Goal: Information Seeking & Learning: Check status

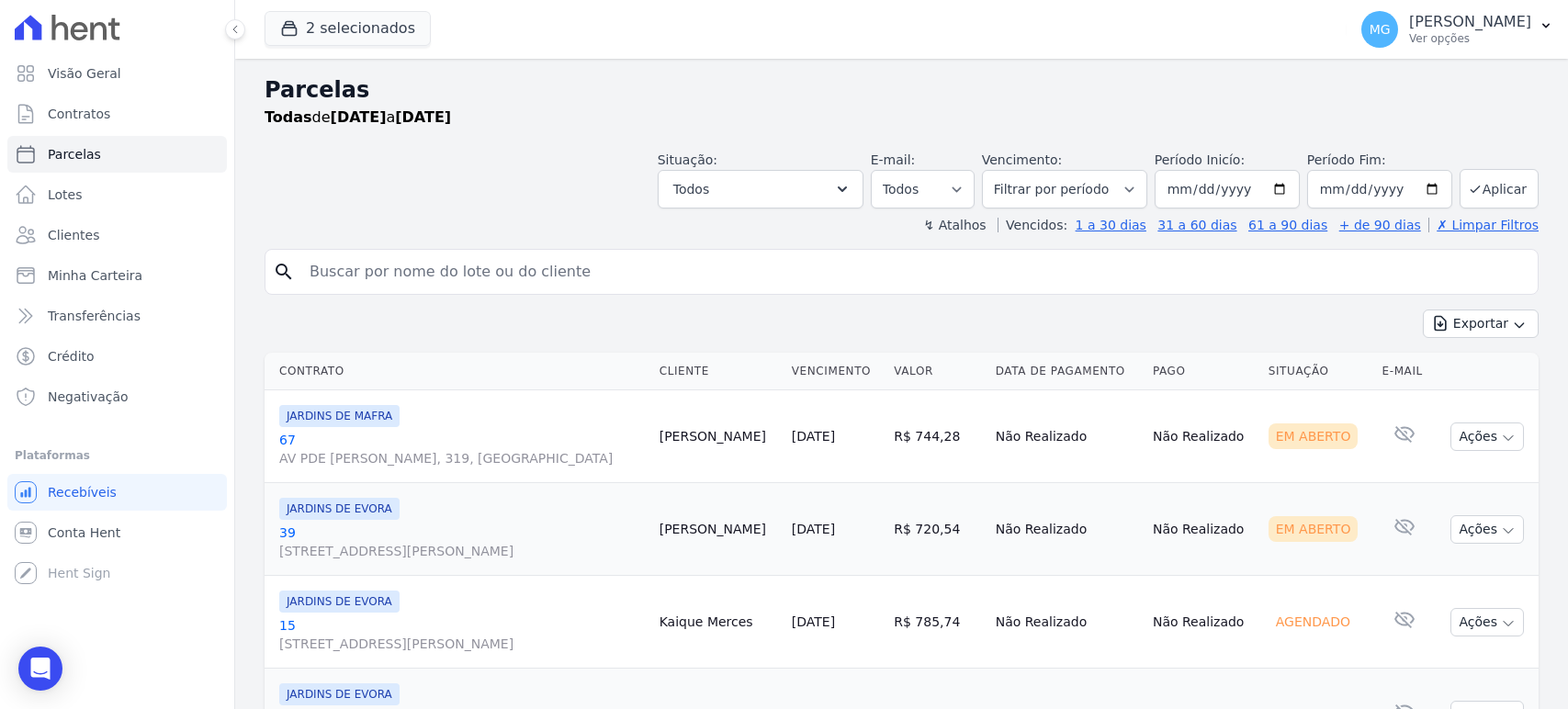
select select
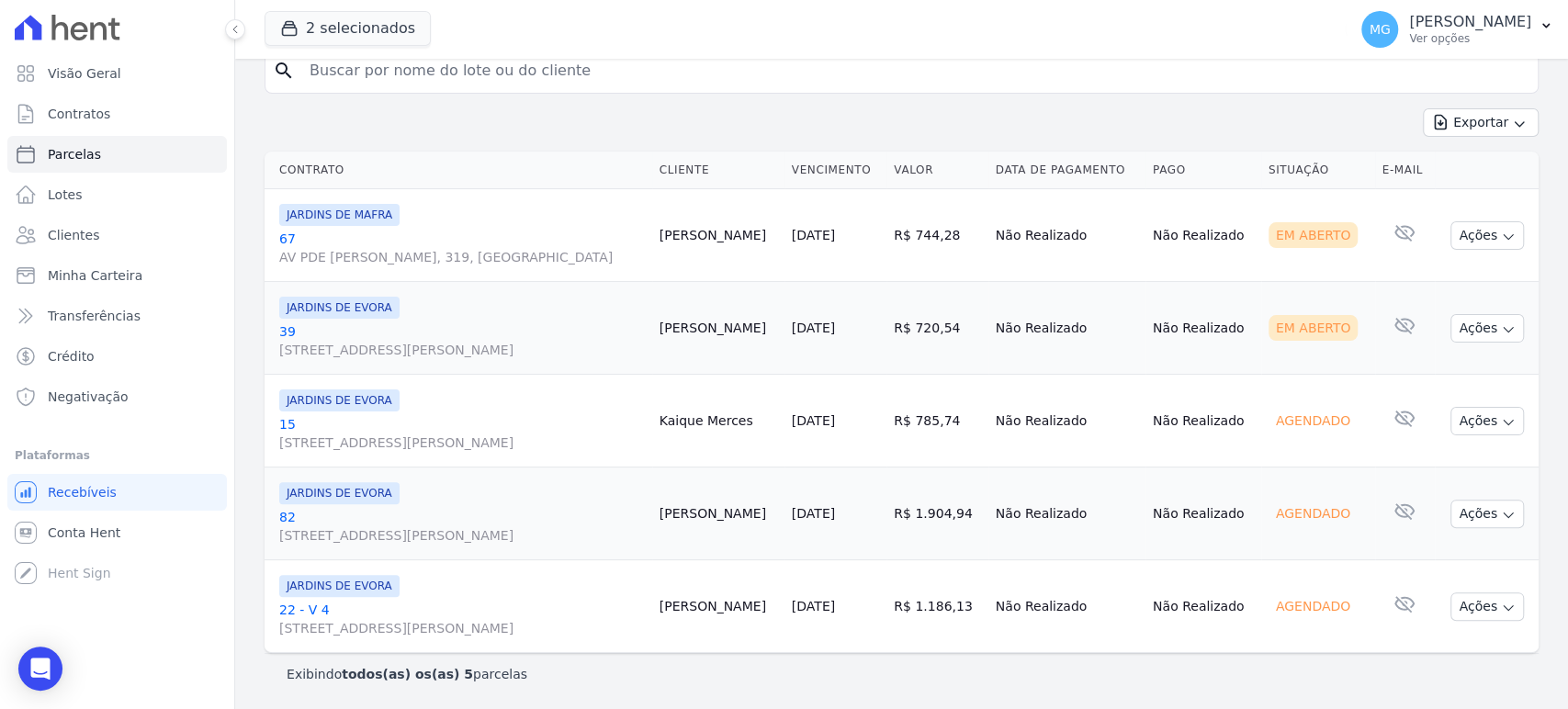
scroll to position [204, 0]
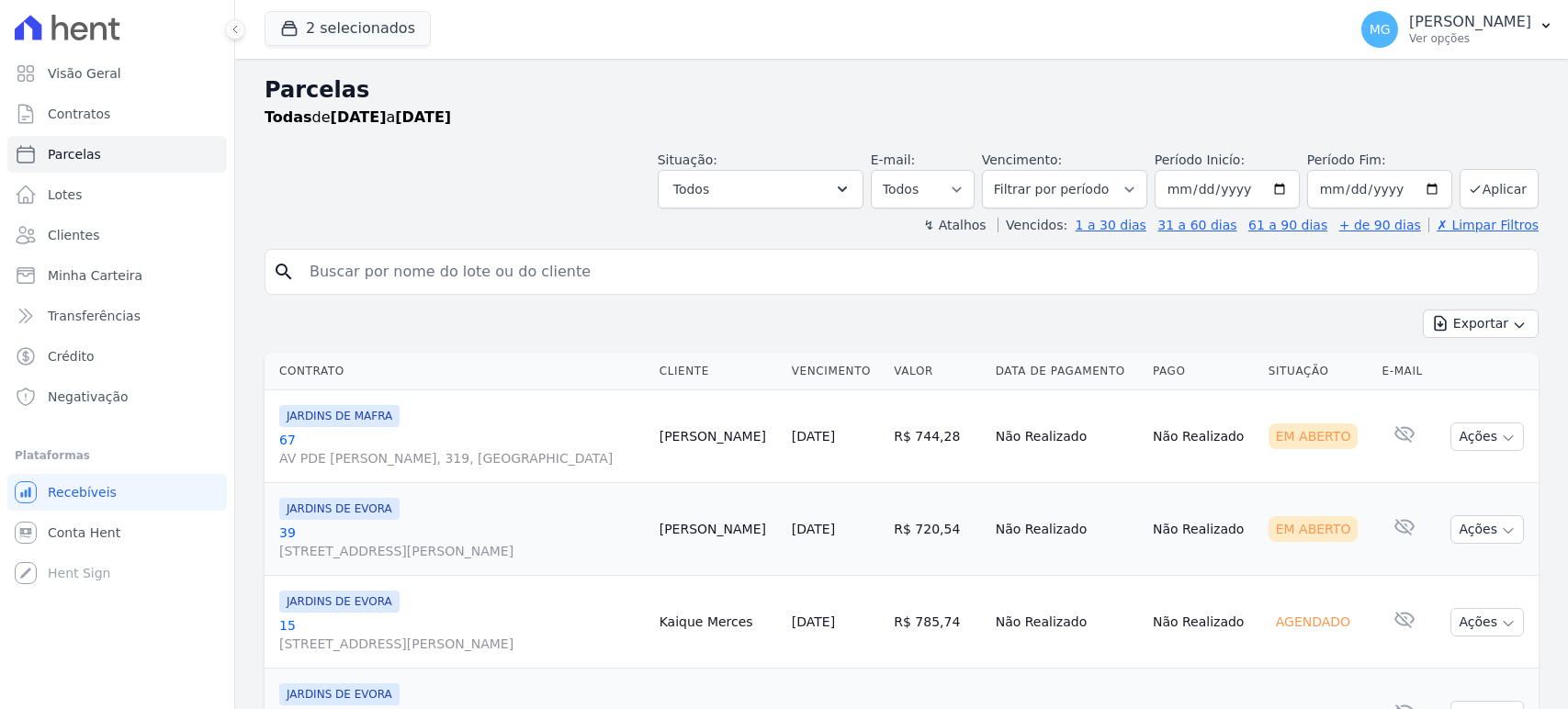
select select
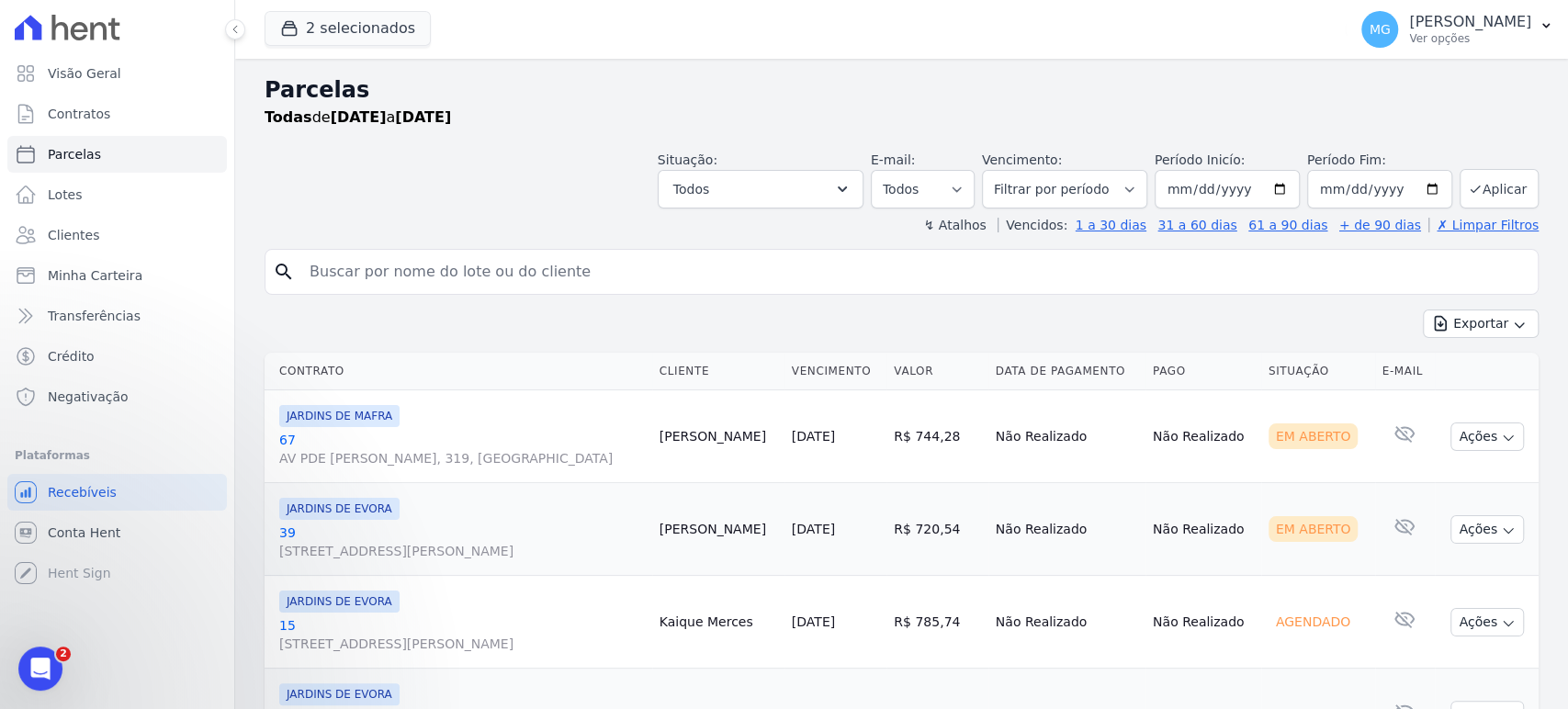
click at [619, 325] on div "Exportar Exportar PDF Exportar CSV" at bounding box center [901, 331] width 1274 height 44
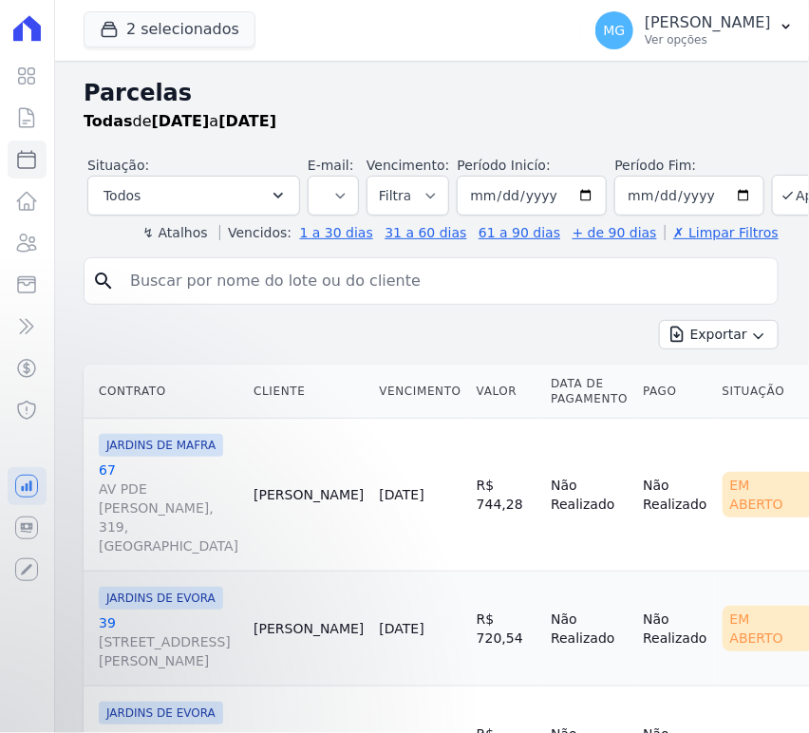
click at [190, 281] on input "search" at bounding box center [444, 281] width 651 height 38
click at [186, 47] on span "2 selecionados" at bounding box center [170, 30] width 172 height 38
click at [191, 28] on button "2 selecionados" at bounding box center [170, 29] width 172 height 36
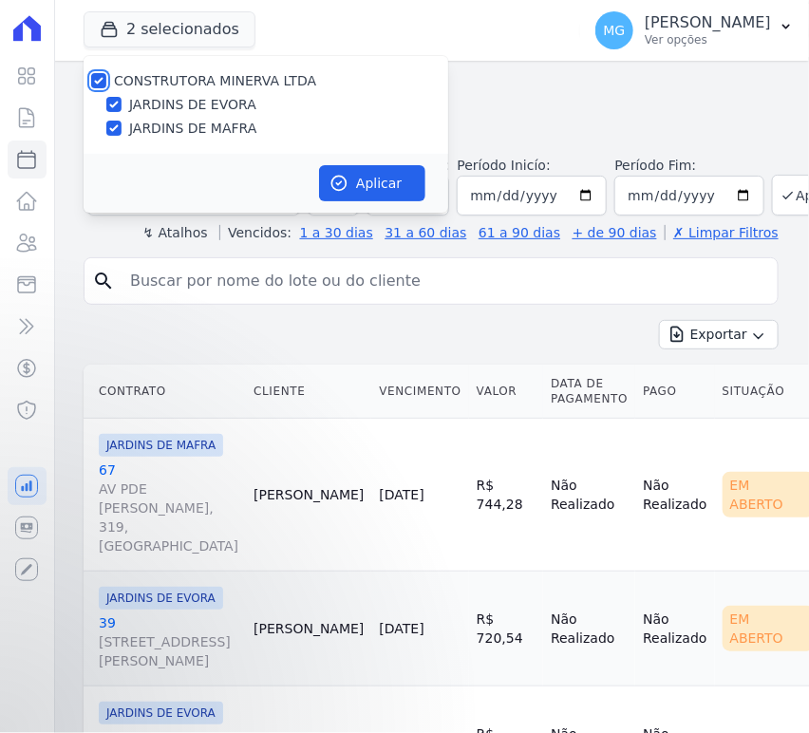
click at [97, 85] on input "CONSTRUTORA MINERVA LTDA" at bounding box center [98, 80] width 15 height 15
checkbox input "false"
click at [113, 110] on input "JARDINS DE EVORA" at bounding box center [113, 104] width 15 height 15
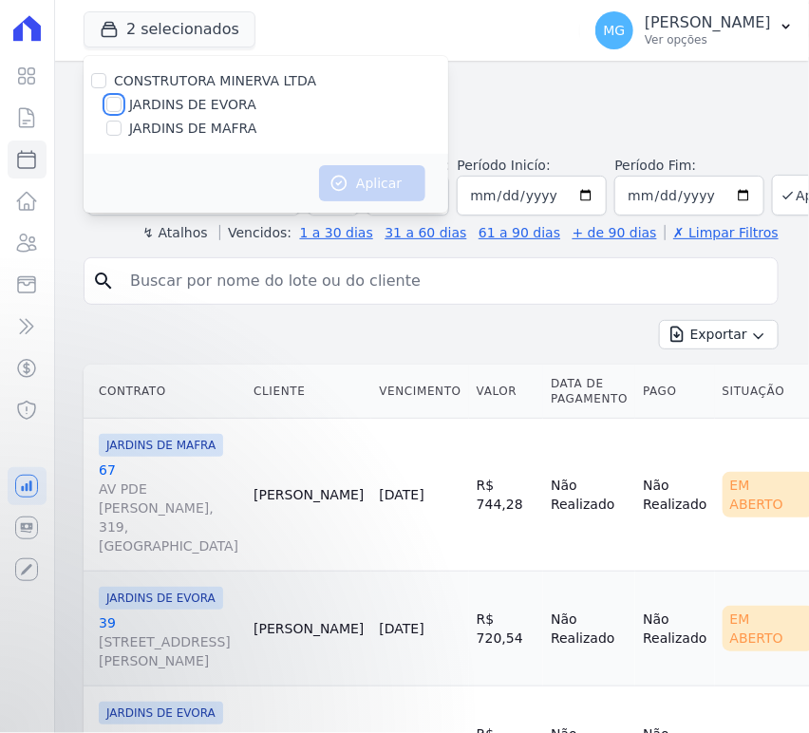
checkbox input "true"
click at [367, 183] on button "Aplicar" at bounding box center [372, 183] width 106 height 36
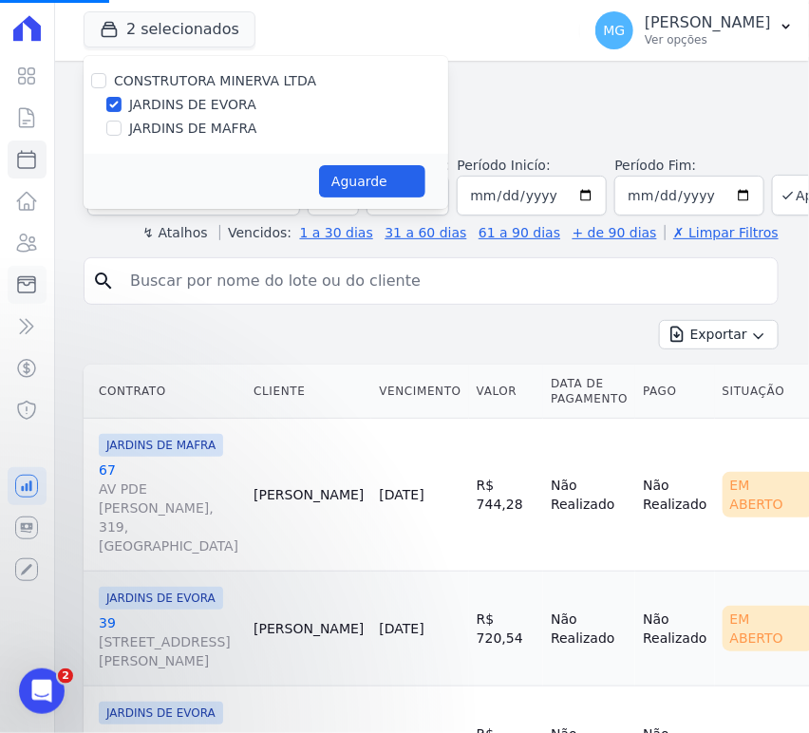
select select
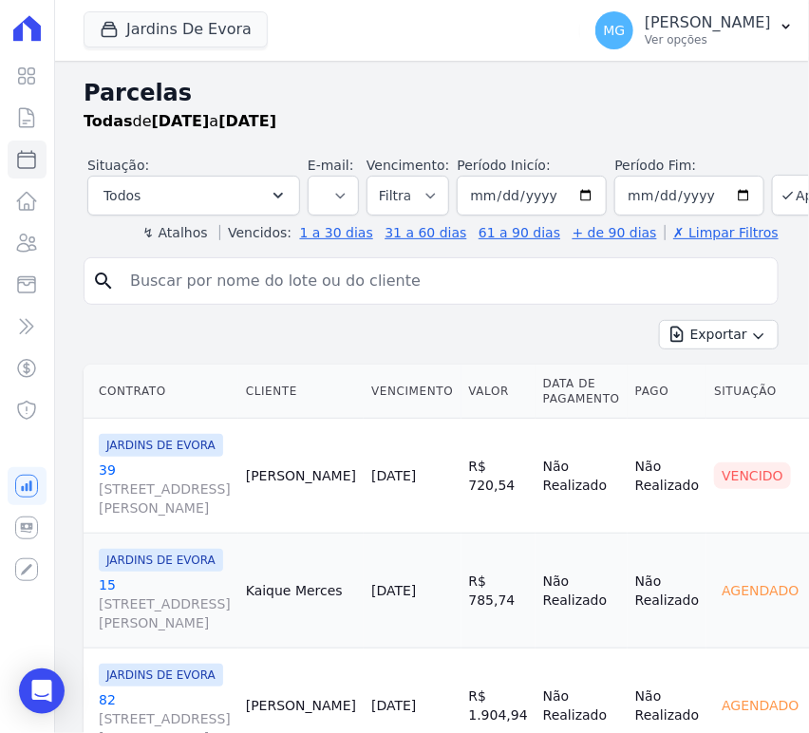
click at [244, 289] on input "search" at bounding box center [444, 281] width 651 height 38
type input "16"
select select
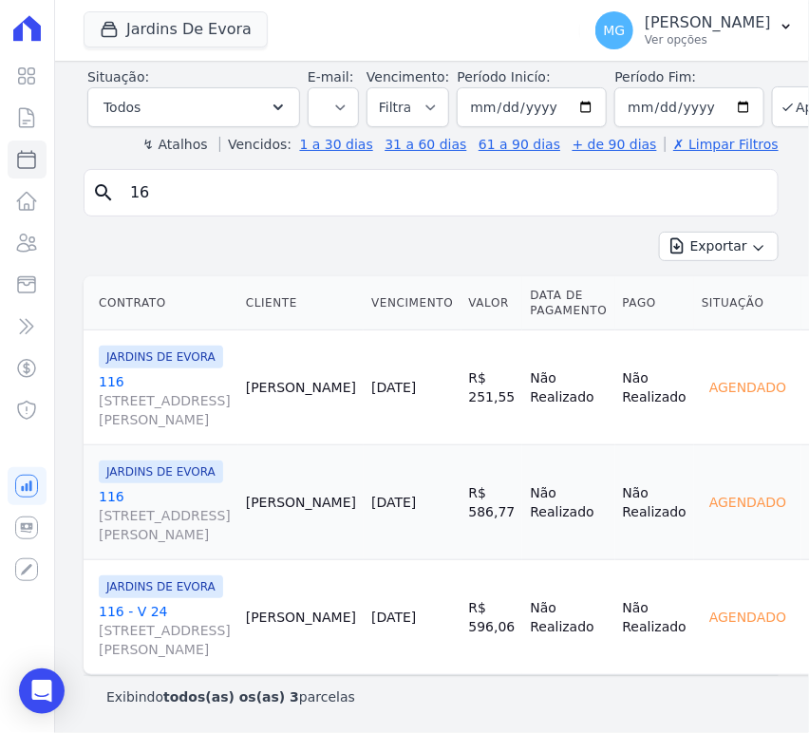
scroll to position [69, 0]
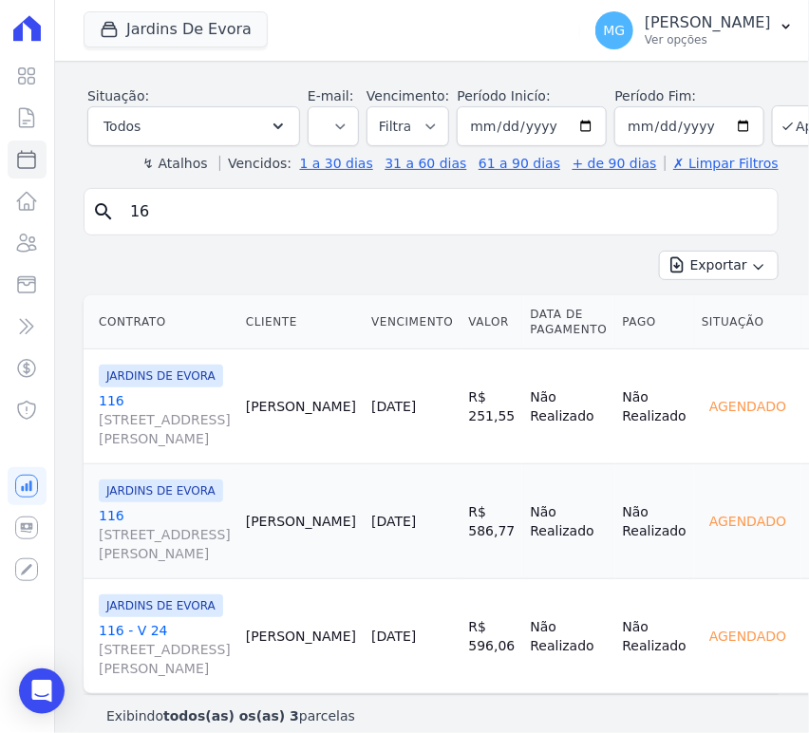
click at [207, 220] on input "16" at bounding box center [444, 212] width 651 height 38
type input "29"
drag, startPoint x: 461, startPoint y: 270, endPoint x: 495, endPoint y: 268, distance: 33.3
click at [463, 269] on div "Exportar Exportar PDF Exportar CSV" at bounding box center [431, 273] width 695 height 45
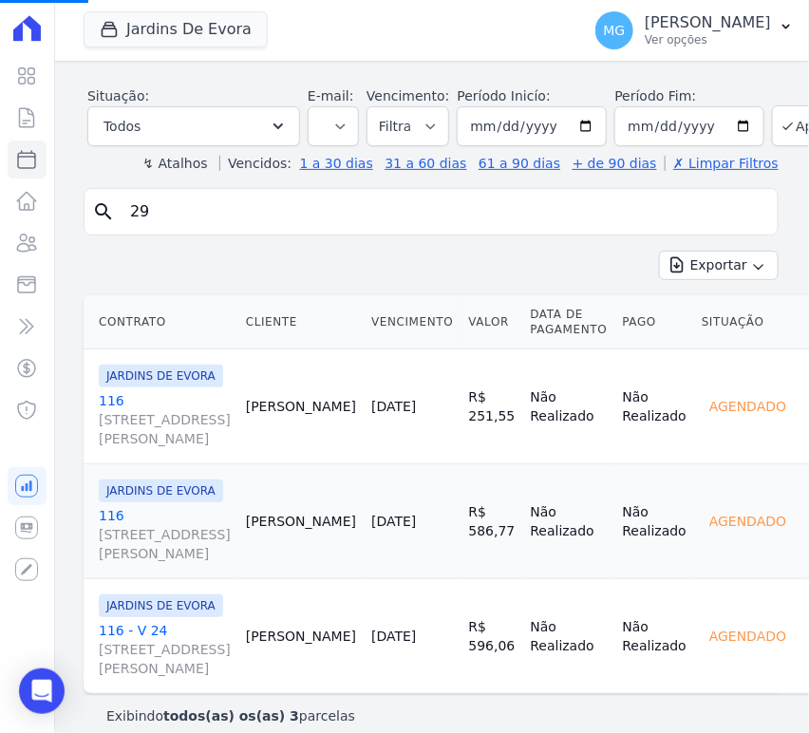
select select
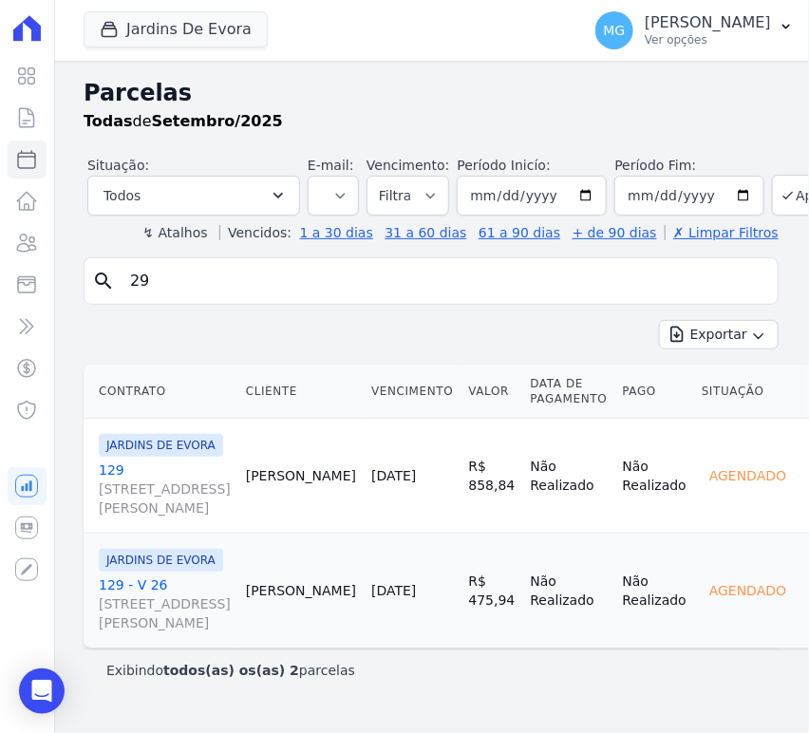
scroll to position [43, 0]
click at [179, 262] on input "29" at bounding box center [444, 281] width 651 height 38
type input "36"
click at [781, 188] on icon "submit" at bounding box center [788, 195] width 15 height 15
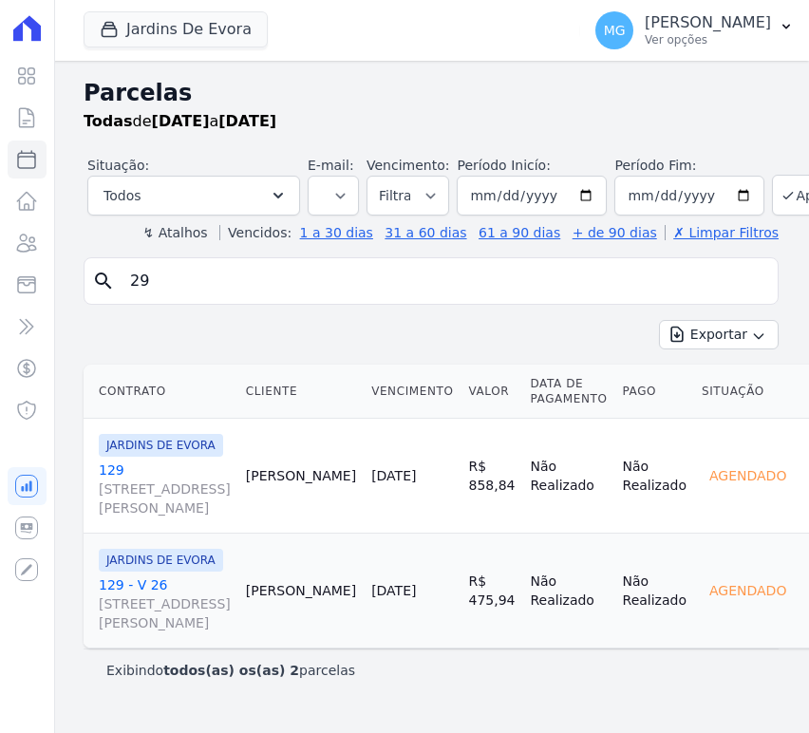
select select
type input "[DATE]"
click at [772, 182] on button "Aplicar" at bounding box center [813, 195] width 82 height 41
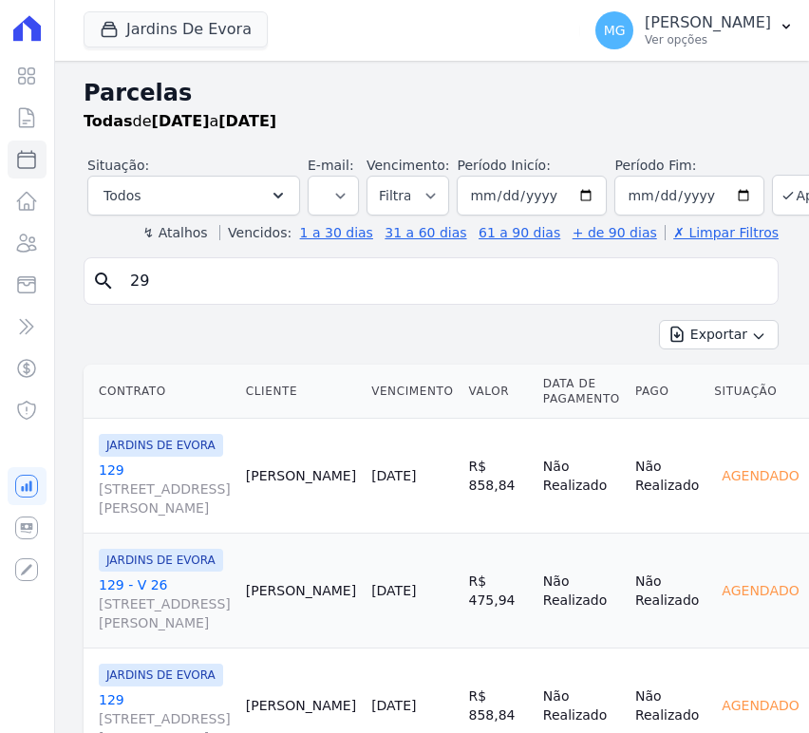
select select
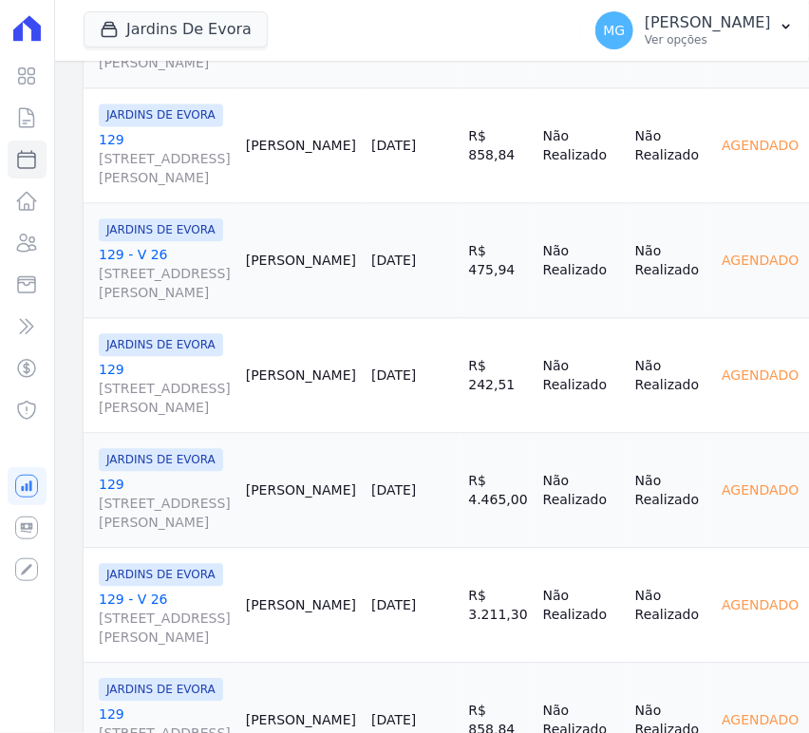
scroll to position [1055, 0]
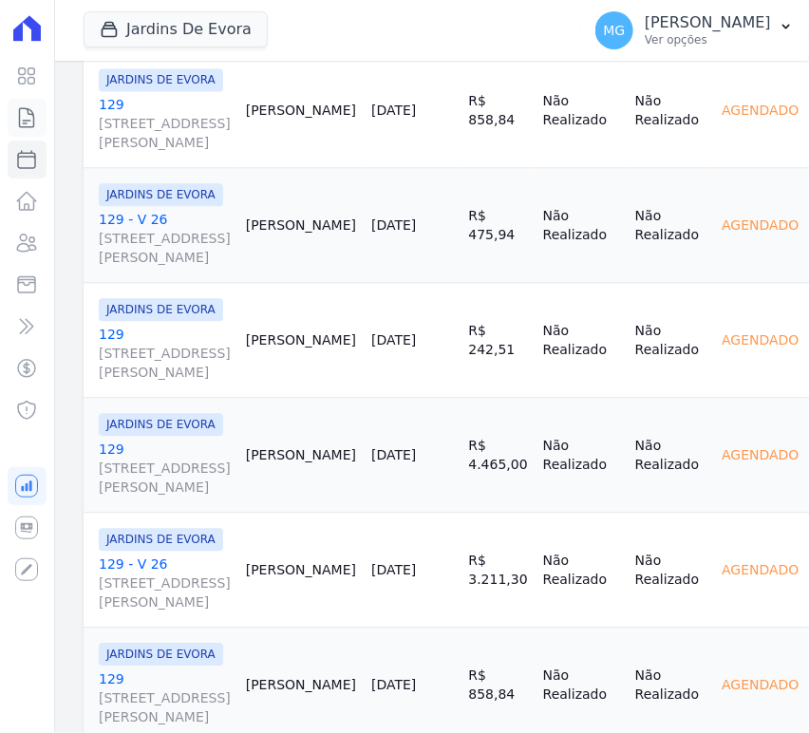
click at [32, 123] on icon at bounding box center [26, 117] width 23 height 23
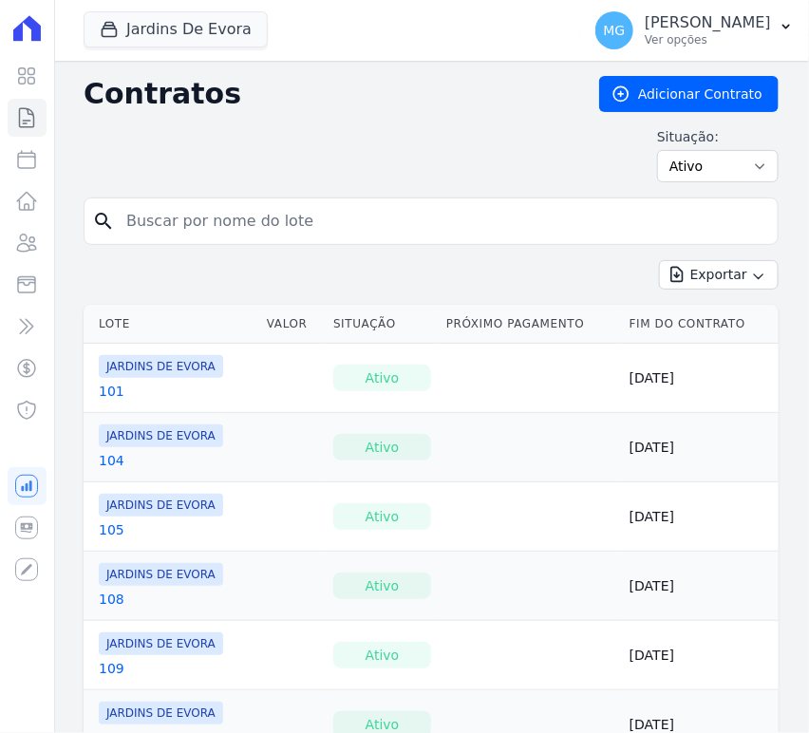
click at [220, 216] on input "search" at bounding box center [442, 221] width 655 height 38
type input "16"
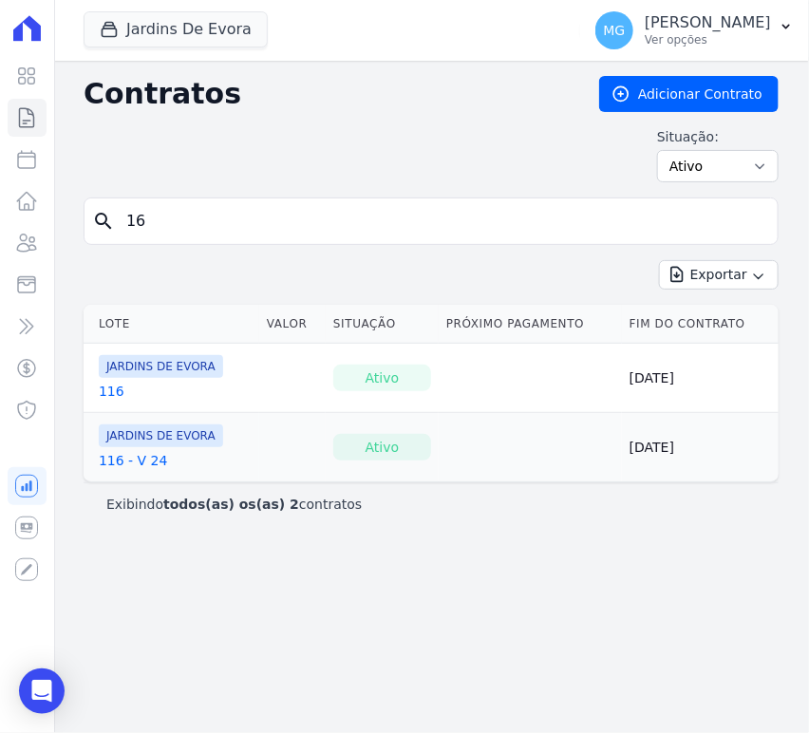
click at [241, 214] on input "16" at bounding box center [442, 221] width 655 height 38
click at [242, 214] on input "16" at bounding box center [442, 221] width 655 height 38
type input "29"
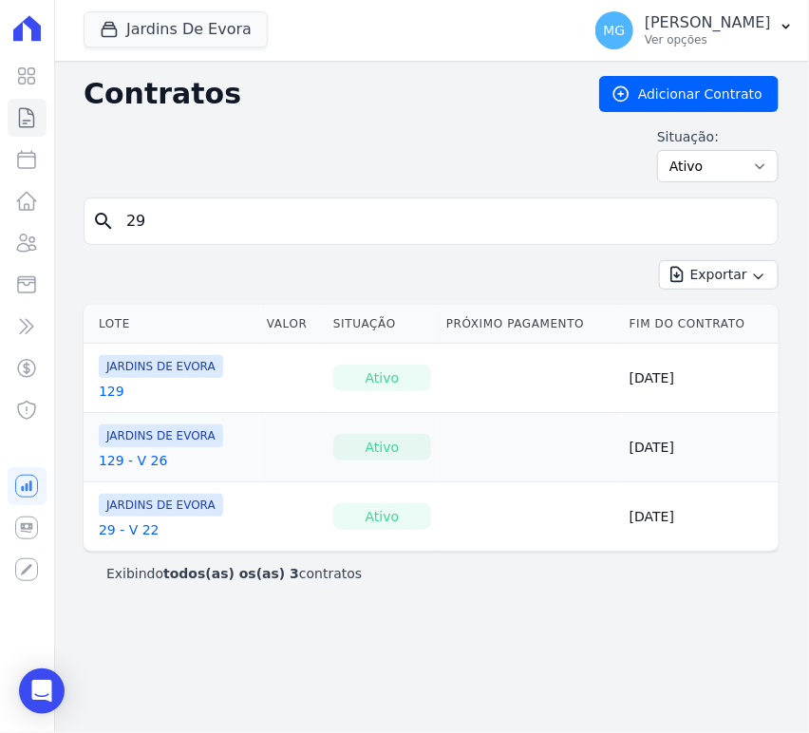
click at [241, 216] on input "29" at bounding box center [442, 221] width 655 height 38
type input "36"
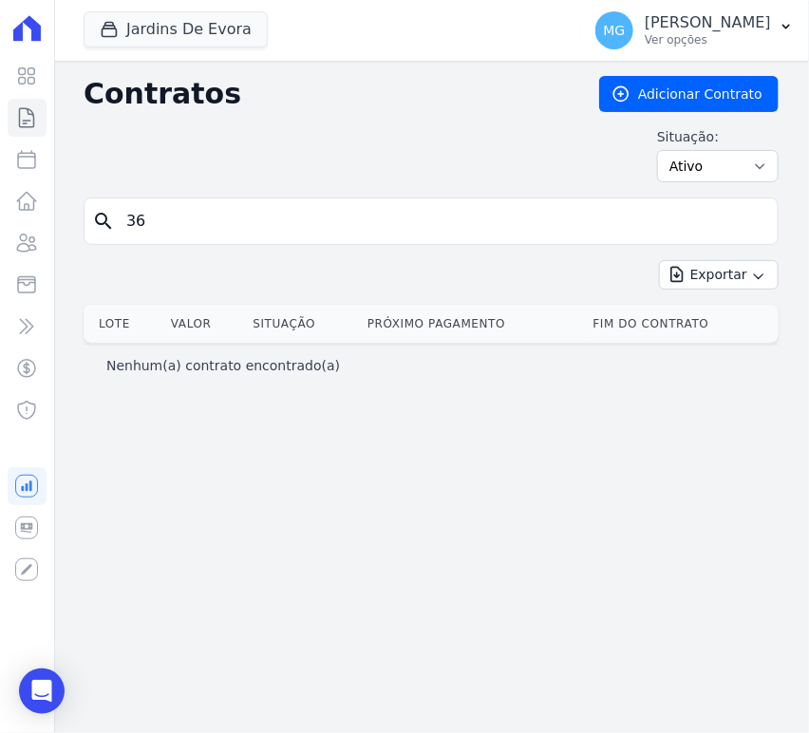
click at [241, 216] on input "36" at bounding box center [442, 221] width 655 height 38
click at [242, 216] on input "36" at bounding box center [442, 221] width 655 height 38
type input "71"
click at [242, 216] on input "71" at bounding box center [442, 221] width 655 height 38
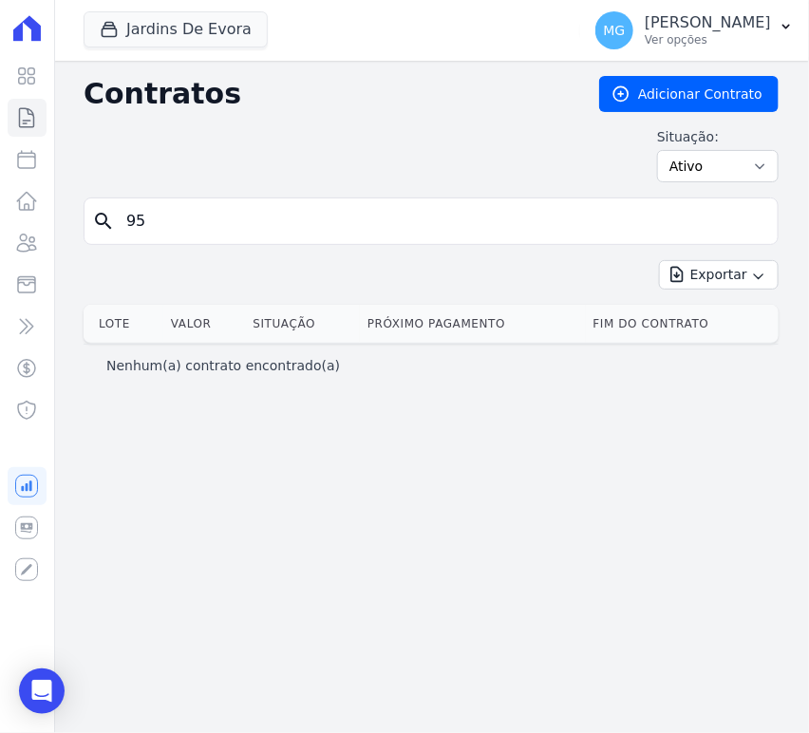
type input "95"
click at [750, 225] on input "95" at bounding box center [442, 221] width 655 height 38
click at [24, 127] on icon at bounding box center [27, 117] width 14 height 19
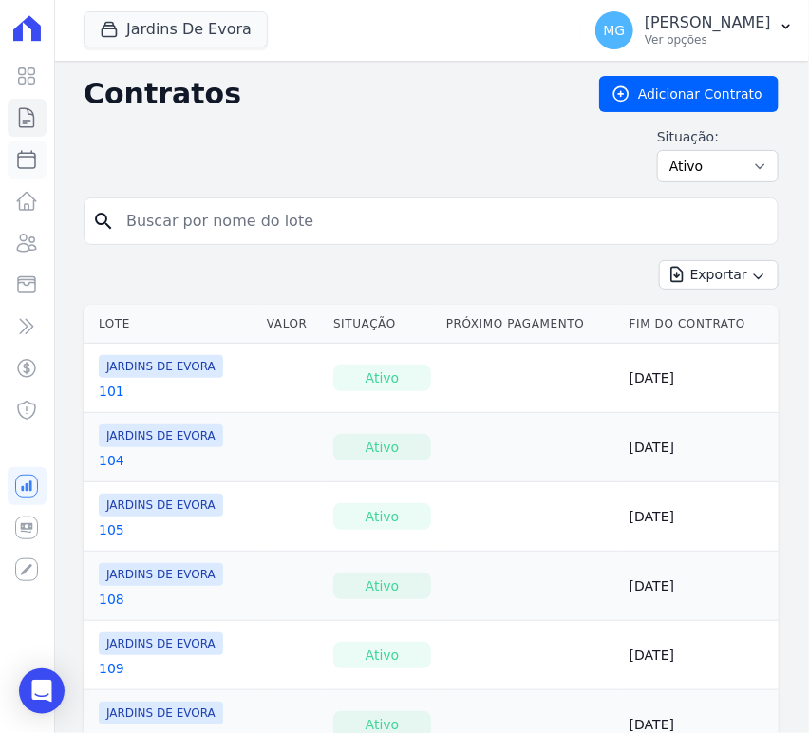
click at [18, 155] on icon at bounding box center [26, 159] width 17 height 17
select select
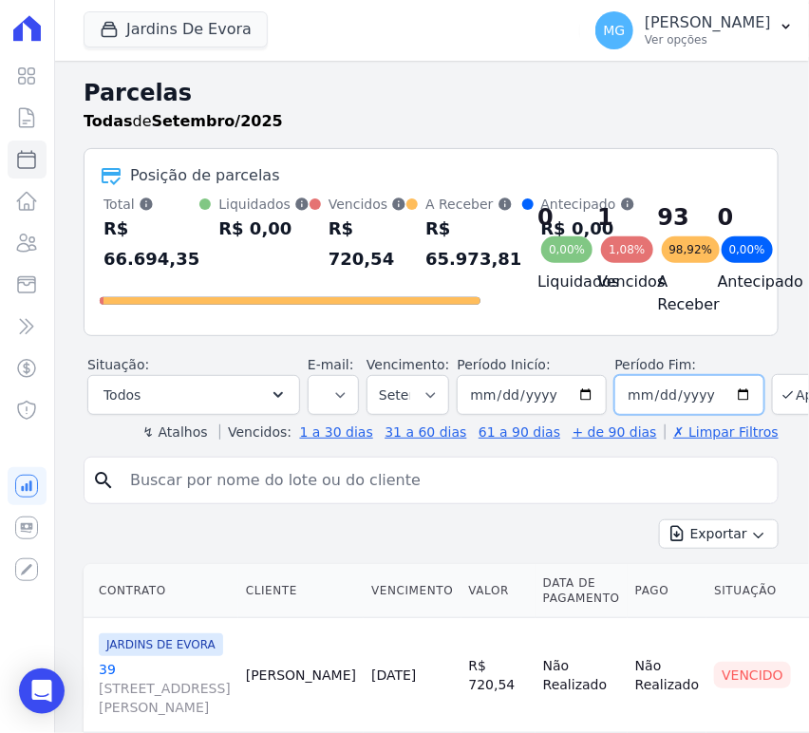
click at [719, 404] on input "2025-09-30" at bounding box center [689, 395] width 150 height 40
type input "[DATE]"
click at [775, 408] on button "Aplicar" at bounding box center [813, 394] width 82 height 41
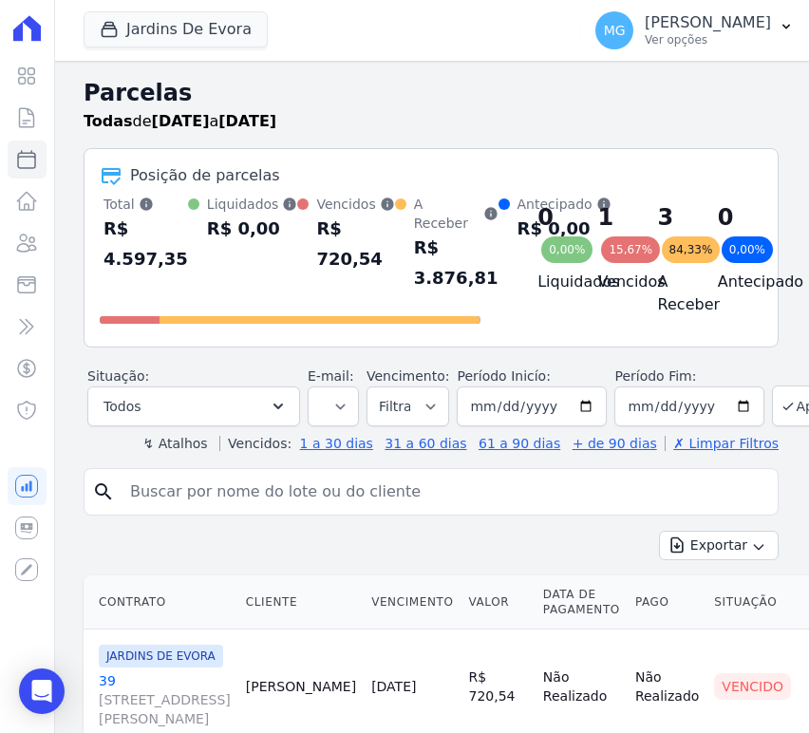
select select
click at [110, 32] on icon "button" at bounding box center [109, 29] width 19 height 19
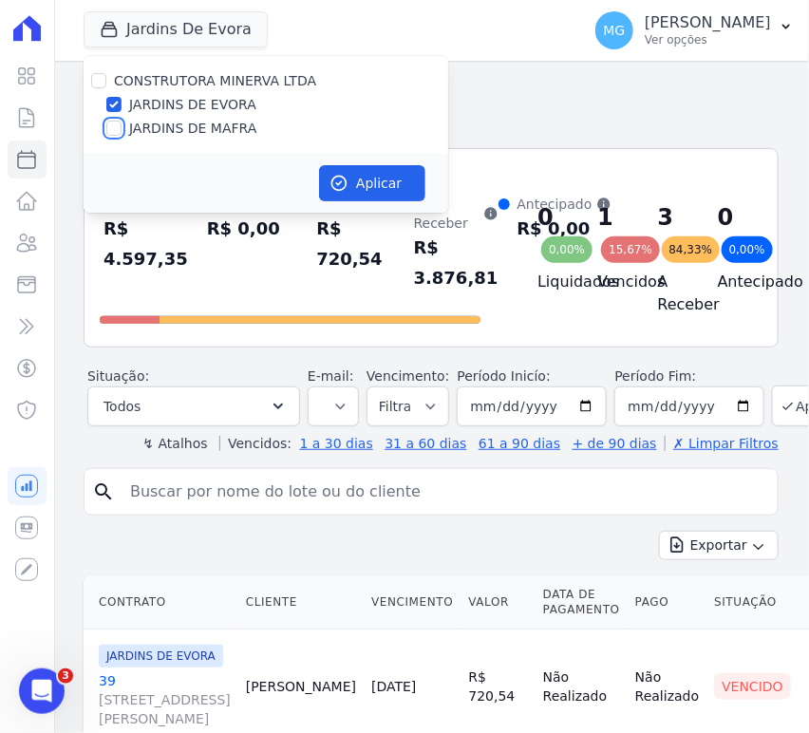
click at [117, 128] on input "JARDINS DE MAFRA" at bounding box center [113, 128] width 15 height 15
checkbox input "true"
click at [390, 180] on button "Aplicar" at bounding box center [372, 183] width 106 height 36
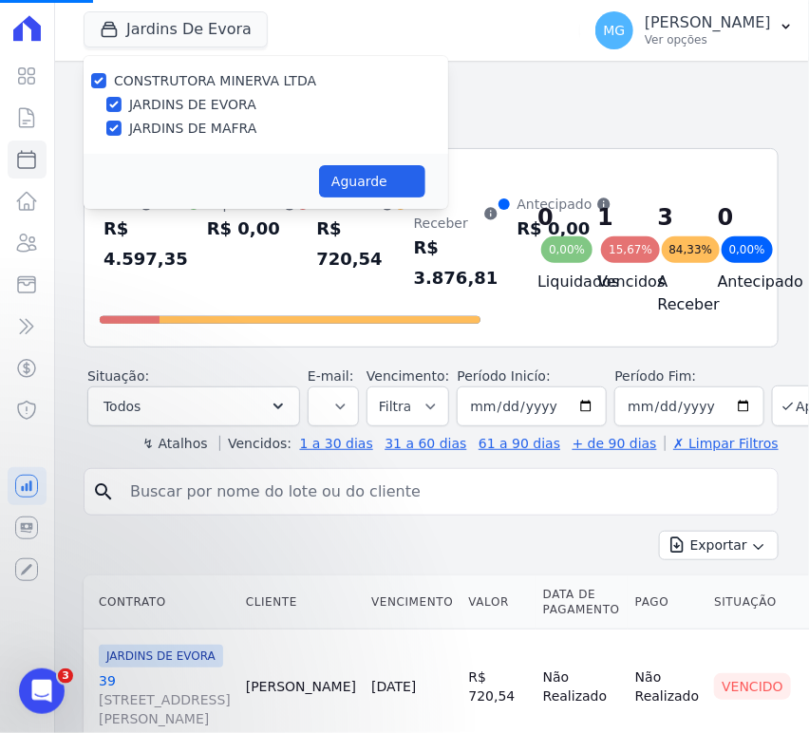
select select
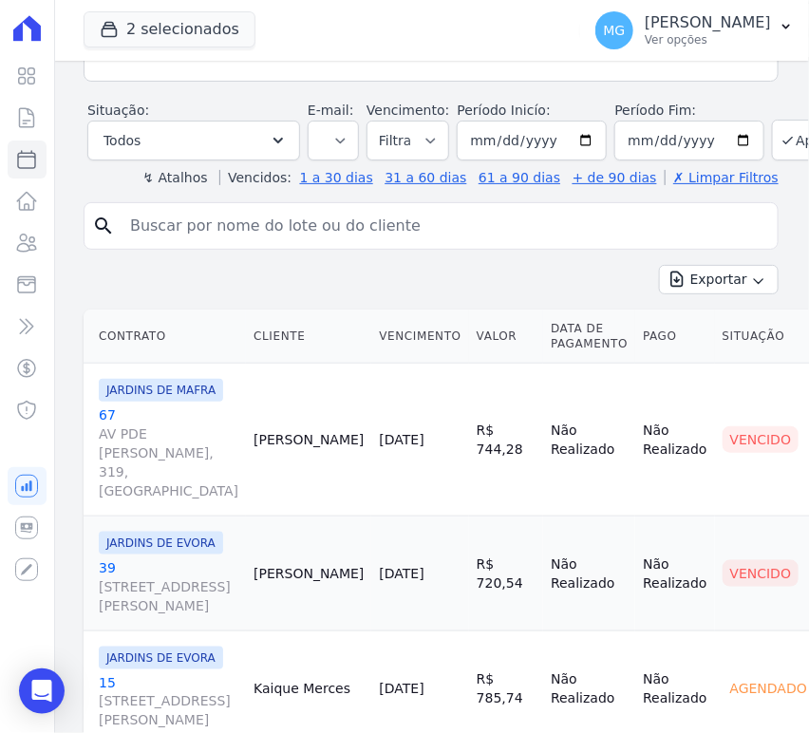
scroll to position [141, 0]
